Goal: Transaction & Acquisition: Download file/media

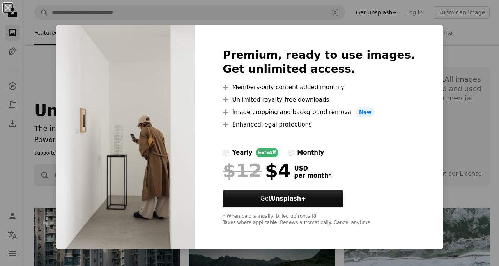
scroll to position [630, 0]
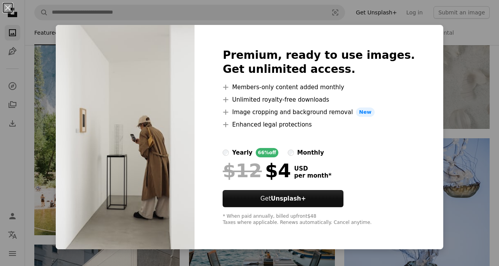
click at [464, 46] on div "An X shape Premium, ready to use images. Get unlimited access. A plus sign Memb…" at bounding box center [249, 133] width 499 height 266
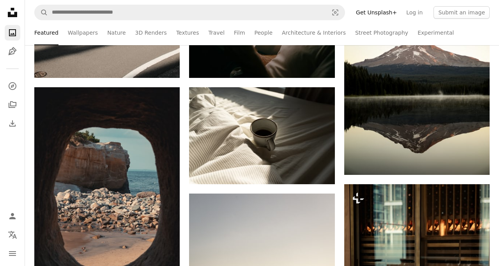
scroll to position [1015, 0]
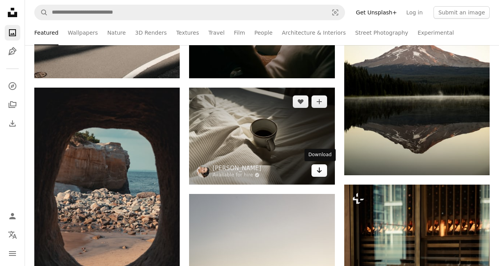
click at [319, 169] on icon "Download" at bounding box center [319, 170] width 5 height 5
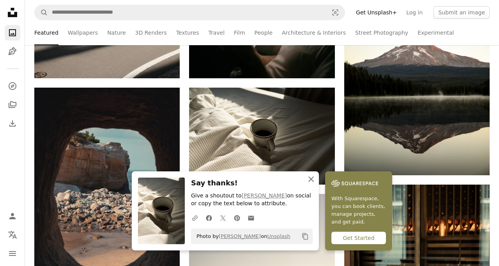
click at [309, 180] on icon "An X shape" at bounding box center [311, 179] width 9 height 9
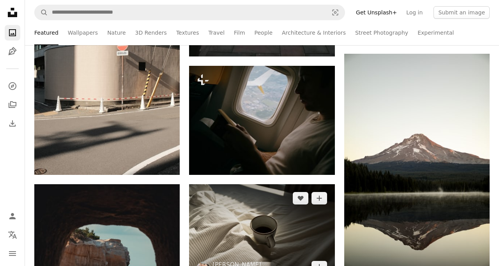
scroll to position [917, 0]
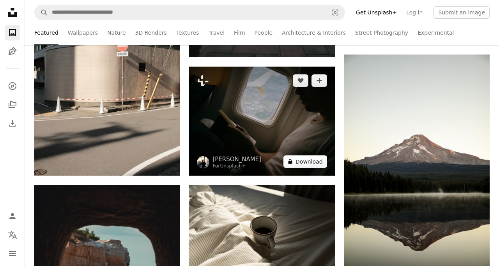
click at [304, 160] on button "A lock Download" at bounding box center [306, 162] width 44 height 12
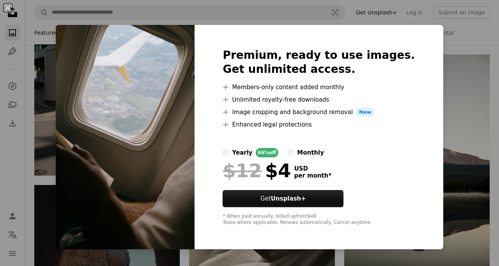
click at [448, 35] on div "An X shape Premium, ready to use images. Get unlimited access. A plus sign Memb…" at bounding box center [249, 133] width 499 height 266
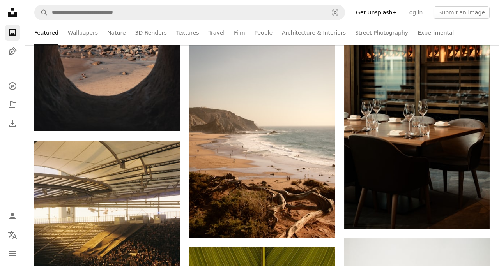
scroll to position [1245, 0]
